Goal: Task Accomplishment & Management: Use online tool/utility

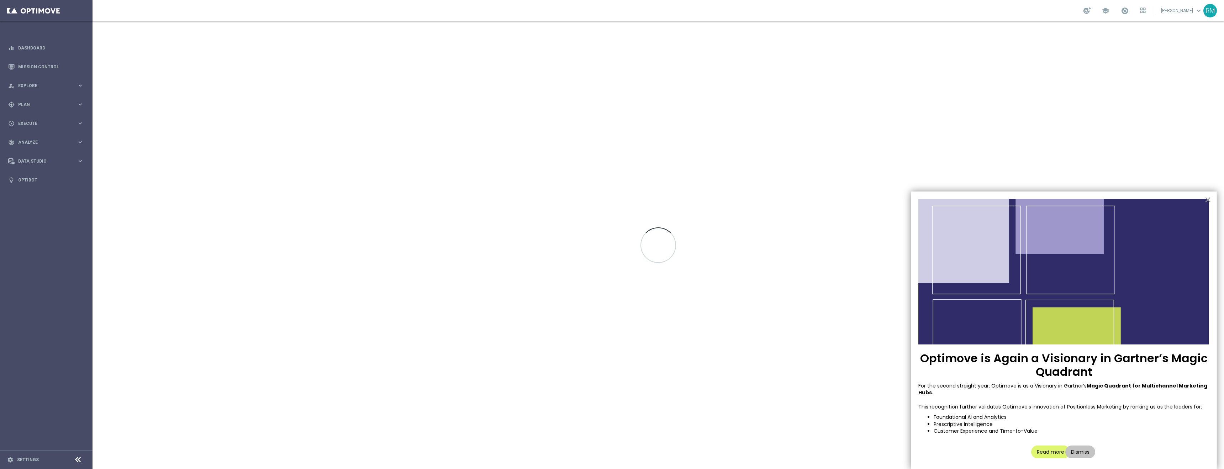
click at [1206, 201] on button "×" at bounding box center [1207, 199] width 7 height 11
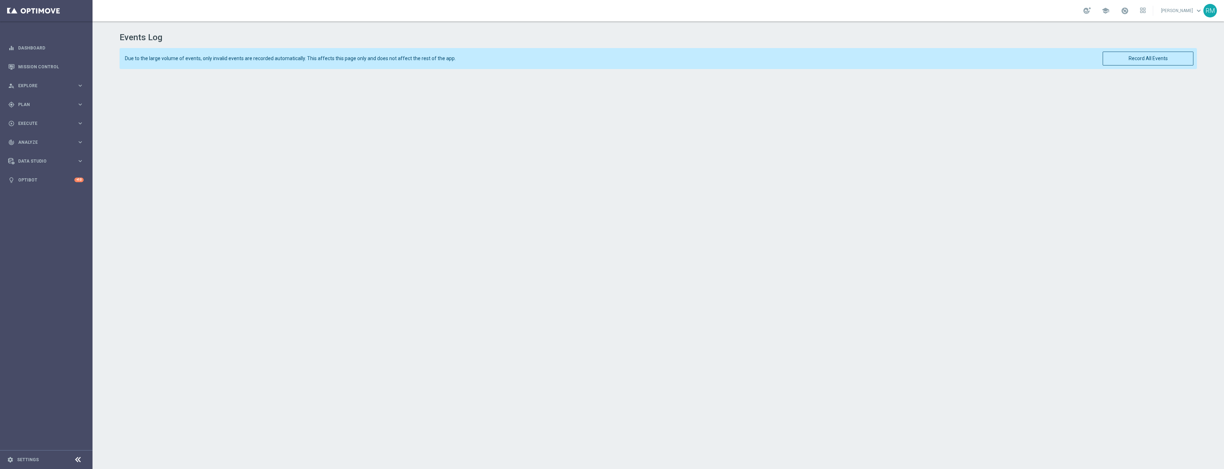
click at [812, 31] on header "Events Log" at bounding box center [658, 31] width 1077 height 21
click at [1168, 57] on button "Record All Events" at bounding box center [1147, 59] width 91 height 14
click at [1153, 58] on button "Record All Events" at bounding box center [1147, 59] width 91 height 14
